Goal: Transaction & Acquisition: Purchase product/service

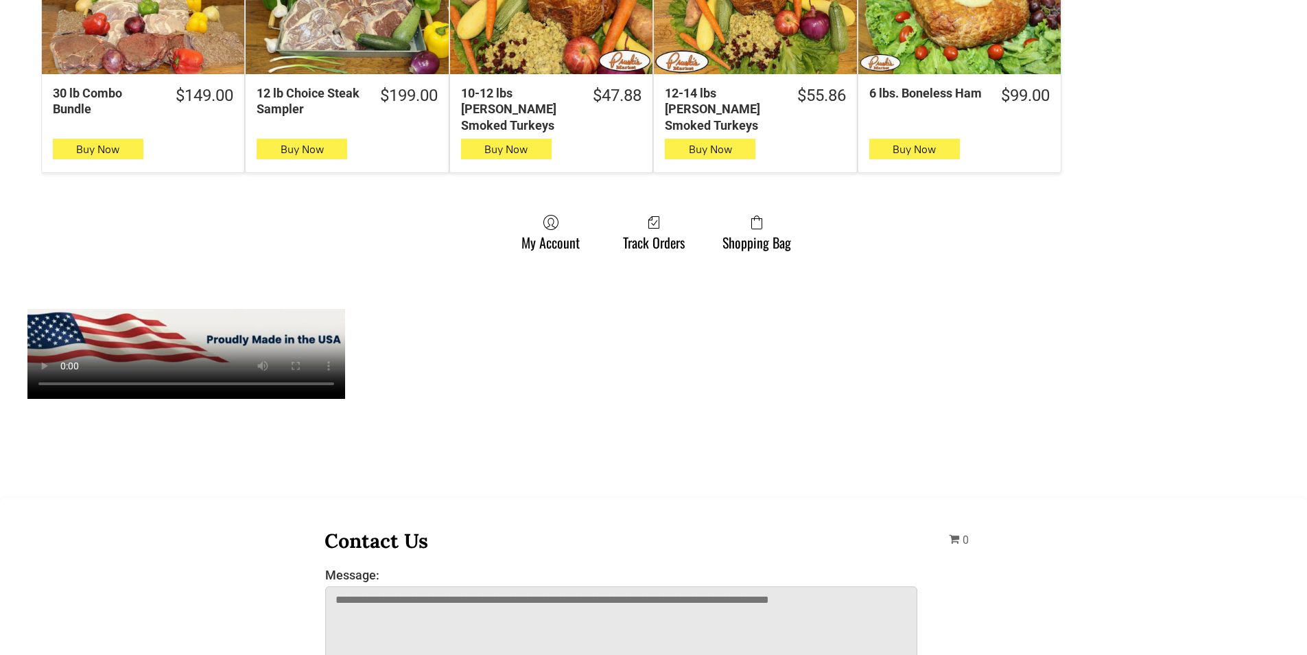
scroll to position [1098, 0]
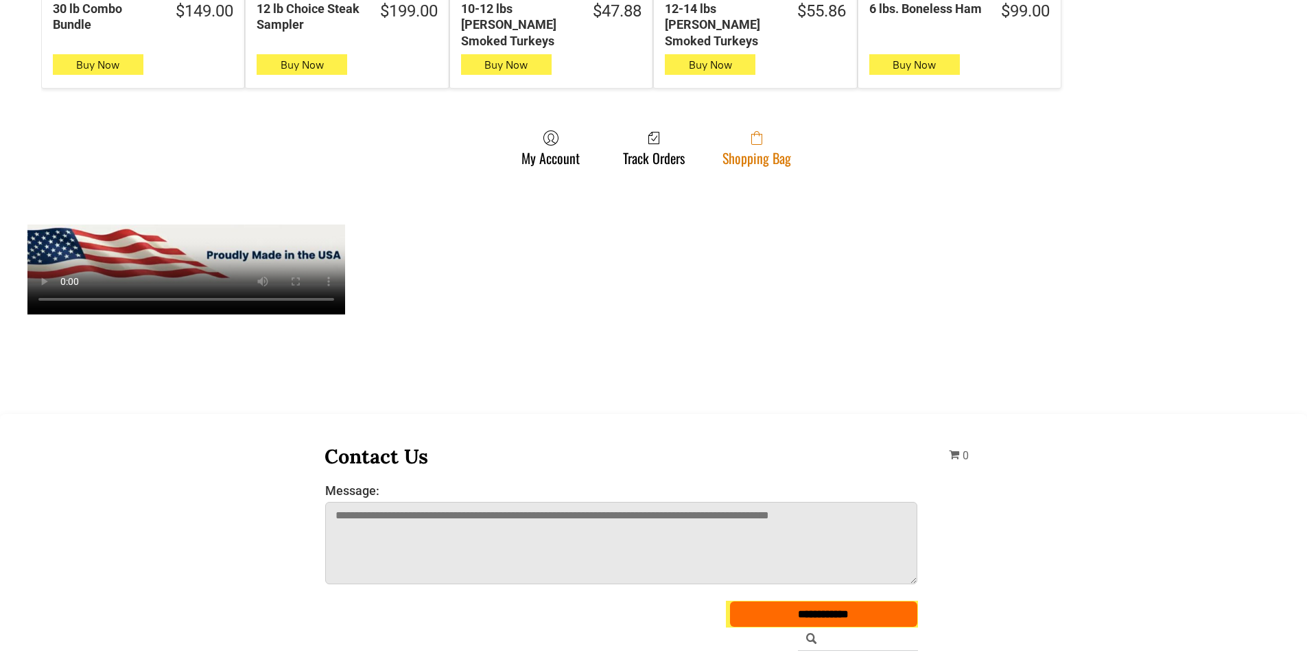
click at [763, 139] on link "Shopping Bag" at bounding box center [757, 148] width 82 height 36
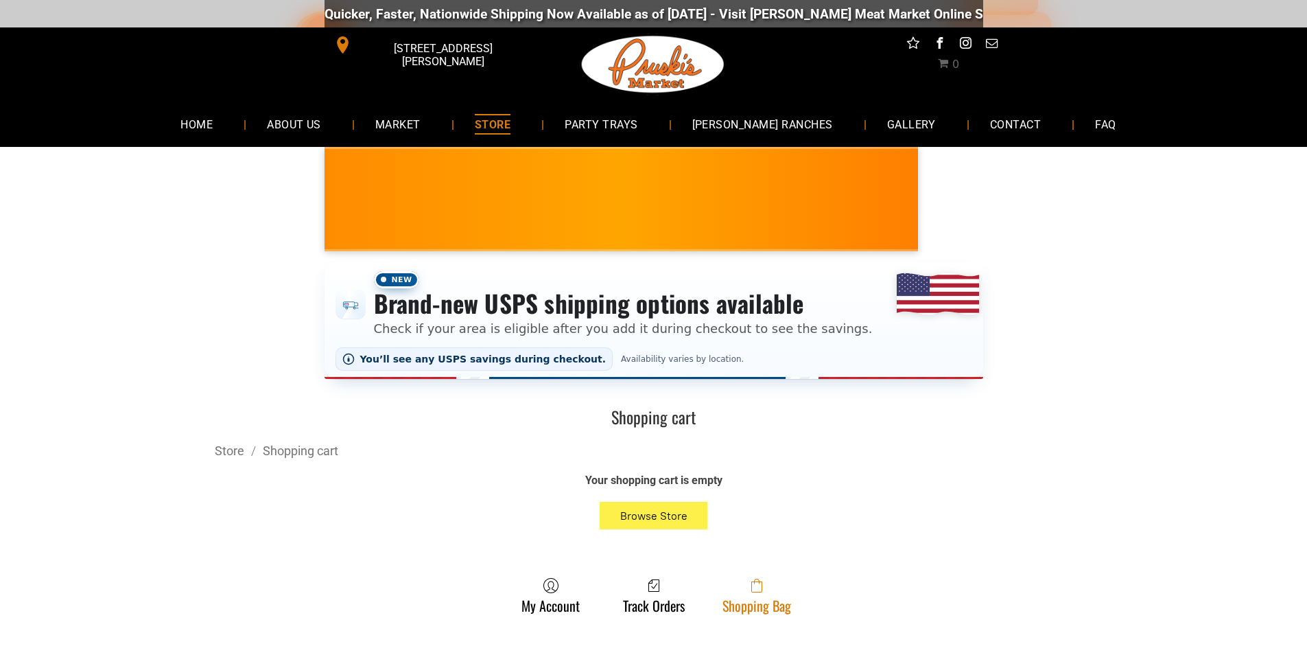
click at [732, 612] on link "Shopping Bag" at bounding box center [757, 595] width 82 height 36
click at [747, 607] on link "Shopping Bag" at bounding box center [757, 595] width 82 height 36
click at [745, 585] on span at bounding box center [757, 585] width 69 height 16
